Goal: Use online tool/utility: Use online tool/utility

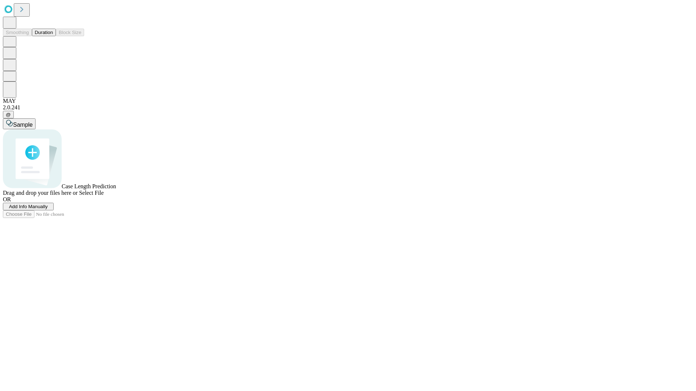
click at [53, 36] on button "Duration" at bounding box center [44, 33] width 24 height 8
click at [104, 196] on span "Select File" at bounding box center [91, 193] width 25 height 6
